Goal: Task Accomplishment & Management: Manage account settings

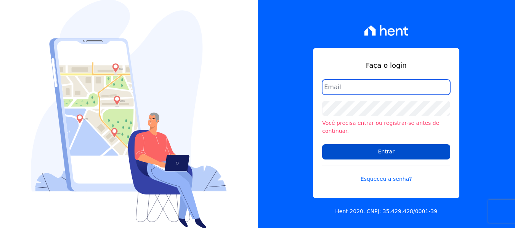
type input "andrevieira@agileurbanismo.com"
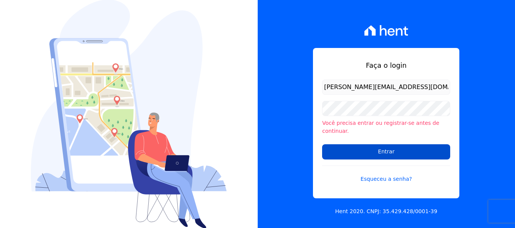
click at [382, 150] on input "Entrar" at bounding box center [386, 151] width 128 height 15
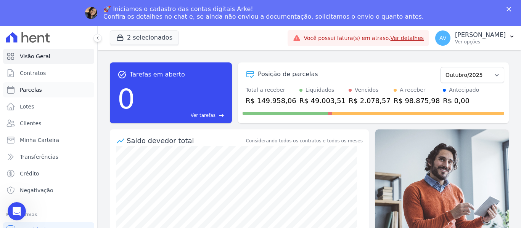
drag, startPoint x: 0, startPoint y: 0, endPoint x: 50, endPoint y: 90, distance: 102.6
click at [50, 90] on link "Parcelas" at bounding box center [48, 89] width 91 height 15
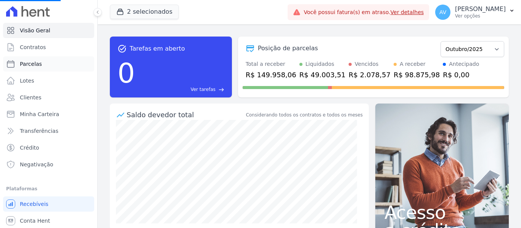
select select
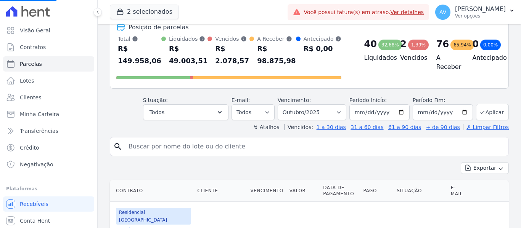
scroll to position [76, 0]
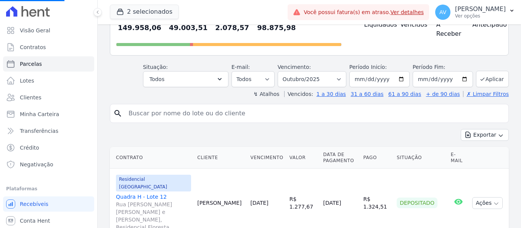
select select
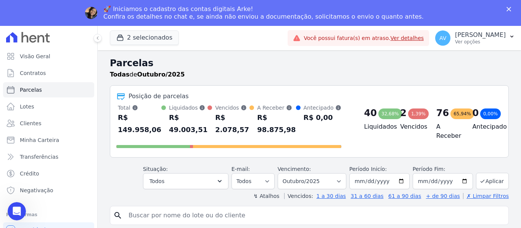
scroll to position [114, 0]
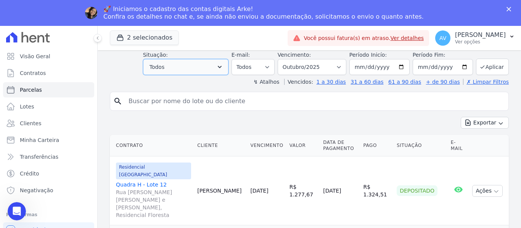
click at [187, 69] on button "Todos" at bounding box center [185, 67] width 85 height 16
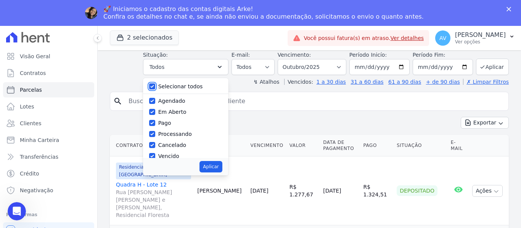
click at [155, 88] on input "Selecionar todos" at bounding box center [152, 86] width 6 height 6
checkbox input "false"
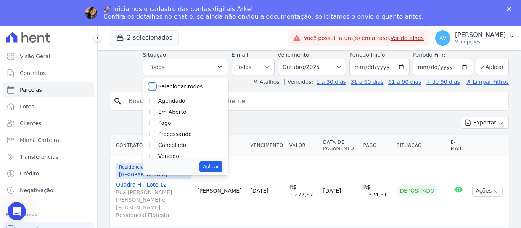
checkbox input "false"
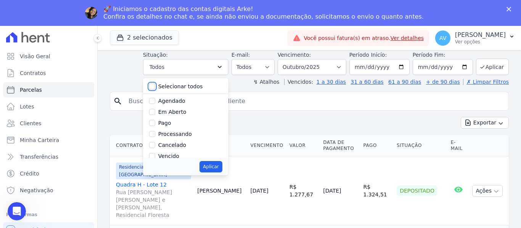
checkbox input "false"
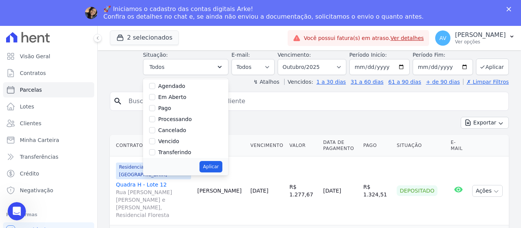
scroll to position [38, 0]
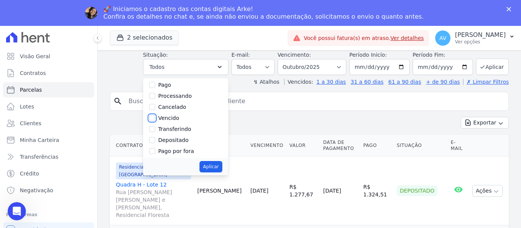
click at [155, 117] on input "Vencido" at bounding box center [152, 118] width 6 height 6
checkbox input "true"
click at [220, 170] on button "Aplicar" at bounding box center [210, 166] width 22 height 11
select select "overdue"
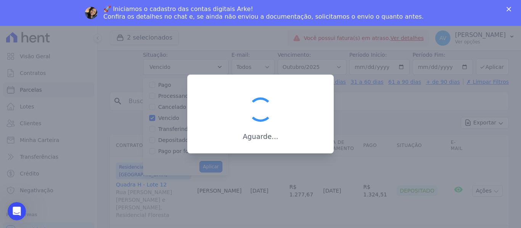
scroll to position [14, 0]
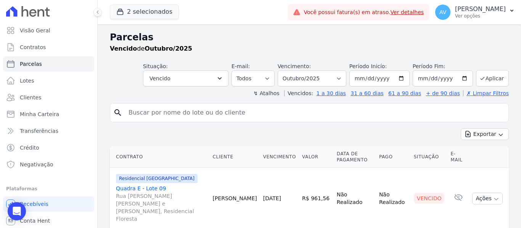
select select
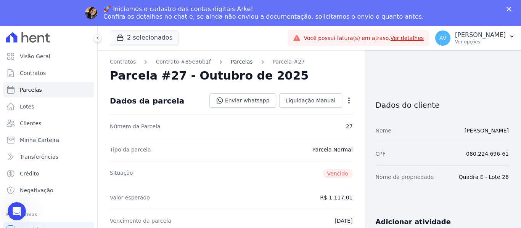
click at [234, 59] on link "Parcelas" at bounding box center [242, 62] width 22 height 8
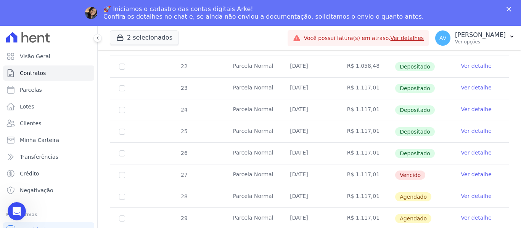
scroll to position [267, 0]
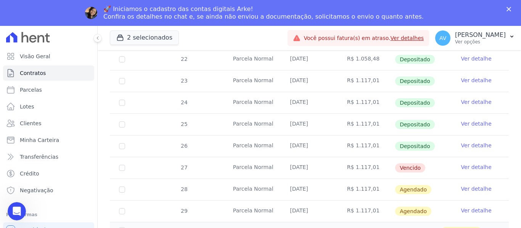
click at [476, 164] on link "Ver detalhe" at bounding box center [476, 168] width 30 height 8
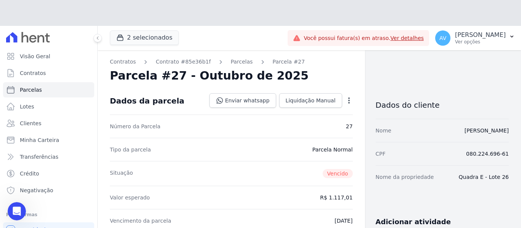
click at [343, 78] on div "Parcela #27 - Outubro de 2025" at bounding box center [231, 76] width 243 height 14
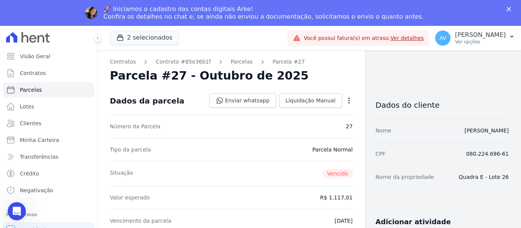
click at [345, 99] on icon "button" at bounding box center [349, 101] width 8 height 8
click at [314, 112] on link "Alterar" at bounding box center [315, 111] width 67 height 14
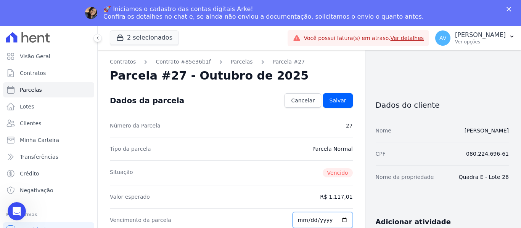
click at [303, 218] on input "2025-10-10" at bounding box center [322, 220] width 60 height 16
type input "2025-10-14"
click at [299, 107] on link "Cancelar" at bounding box center [302, 100] width 37 height 14
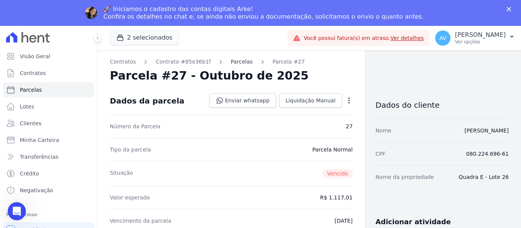
click at [231, 62] on link "Parcelas" at bounding box center [242, 62] width 22 height 8
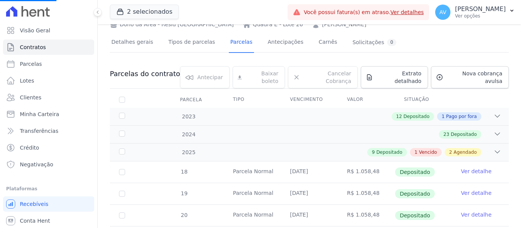
scroll to position [114, 0]
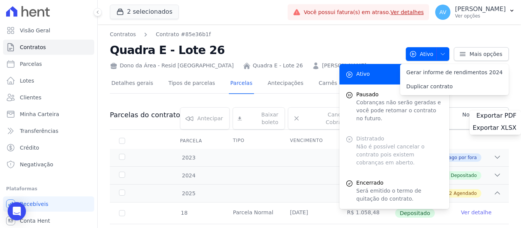
click at [492, 37] on div "Contratos Contrato #85e36b1f Quadra E - Lote 26 Dono da Área - Resid Jardim Dum…" at bounding box center [309, 49] width 399 height 39
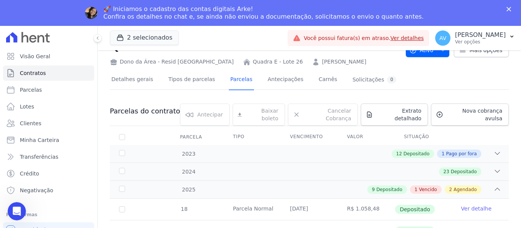
scroll to position [38, 0]
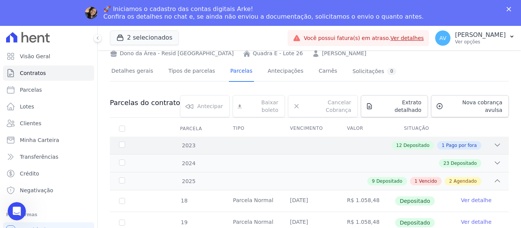
click at [493, 141] on icon at bounding box center [497, 145] width 8 height 8
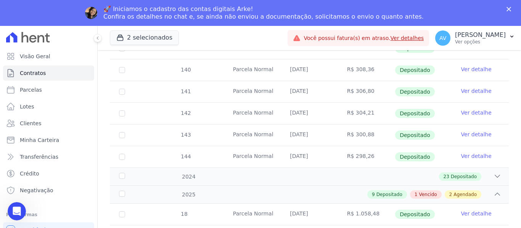
scroll to position [343, 0]
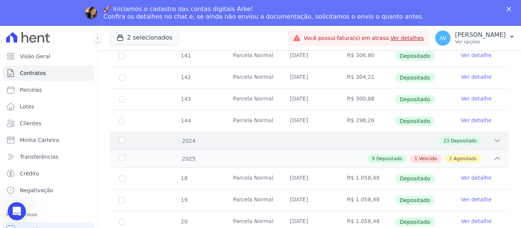
click at [493, 137] on icon at bounding box center [497, 141] width 8 height 8
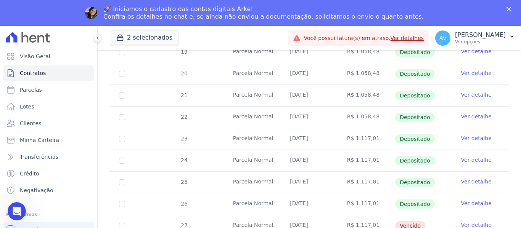
scroll to position [1067, 0]
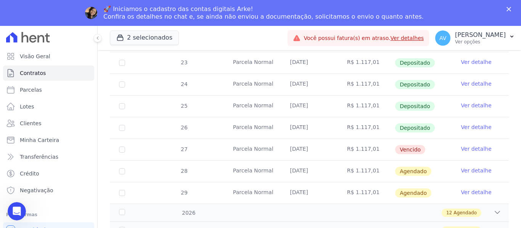
click at [475, 145] on link "Ver detalhe" at bounding box center [476, 149] width 30 height 8
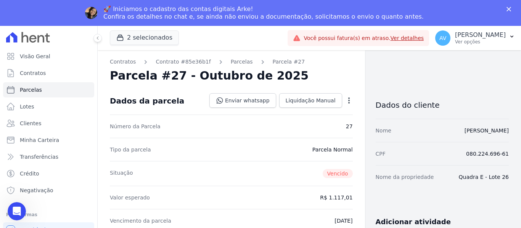
click at [345, 101] on icon "button" at bounding box center [349, 101] width 8 height 8
click at [318, 113] on link "Alterar" at bounding box center [315, 111] width 67 height 14
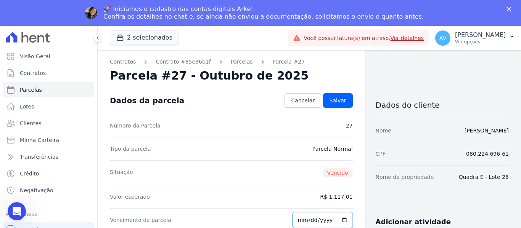
click at [306, 216] on input "2025-10-10" at bounding box center [322, 220] width 60 height 16
type input "2025-10-14"
click at [338, 96] on link "Salvar" at bounding box center [338, 100] width 30 height 14
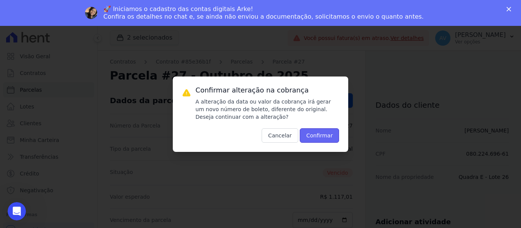
click at [324, 136] on button "Confirmar" at bounding box center [320, 135] width 40 height 14
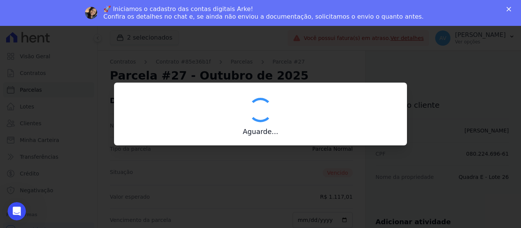
type input "00190000090335103300000681560173112300000111701"
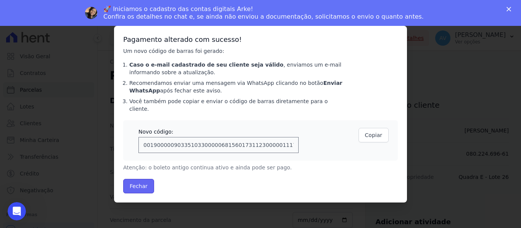
click at [136, 188] on button "Fechar" at bounding box center [138, 186] width 31 height 14
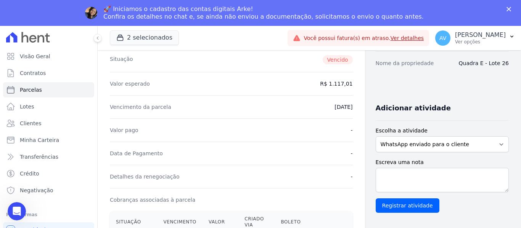
scroll to position [191, 0]
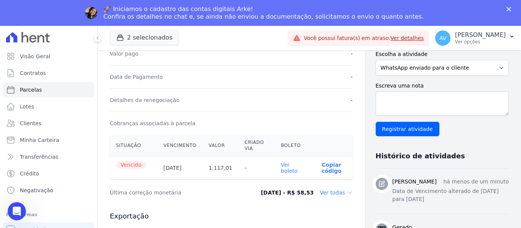
click at [283, 172] on link "Ver boleto" at bounding box center [289, 168] width 17 height 12
